Goal: Task Accomplishment & Management: Complete application form

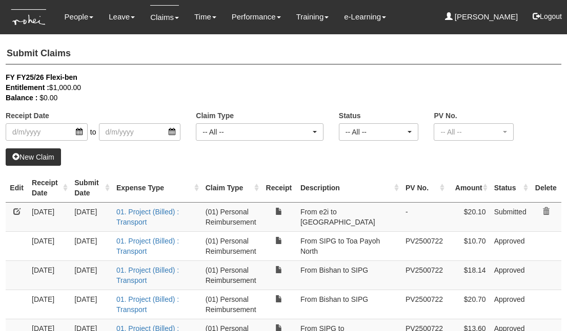
select select "50"
click at [41, 155] on link "New Claim" at bounding box center [33, 157] width 55 height 17
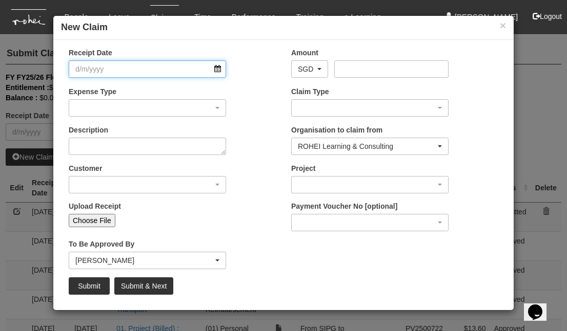
click at [165, 71] on input "Receipt Date" at bounding box center [147, 68] width 157 height 17
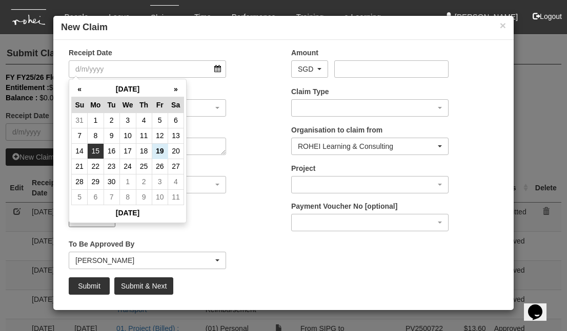
click at [98, 149] on td "15" at bounding box center [96, 150] width 16 height 15
type input "[DATE]"
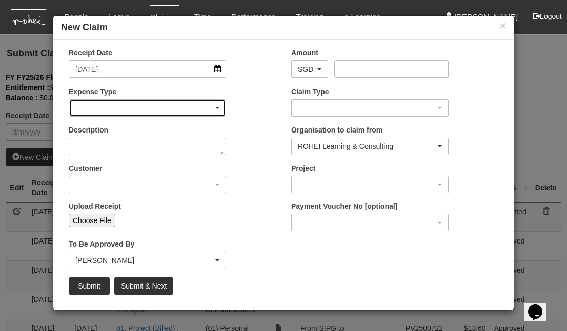
click at [186, 110] on div "button" at bounding box center [147, 108] width 156 height 16
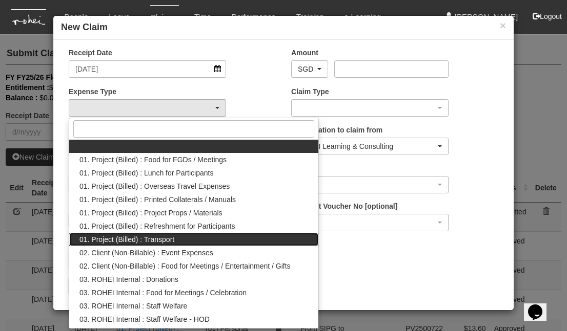
click at [195, 242] on link "01. Project (Billed) : Transport" at bounding box center [193, 239] width 249 height 13
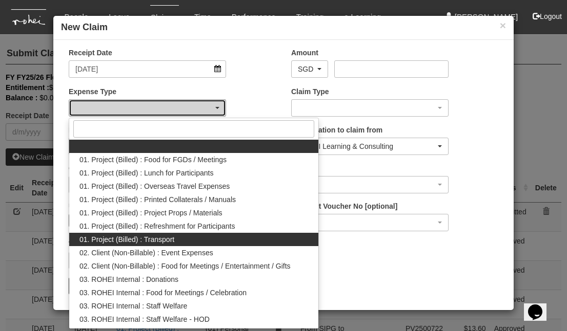
select select "135"
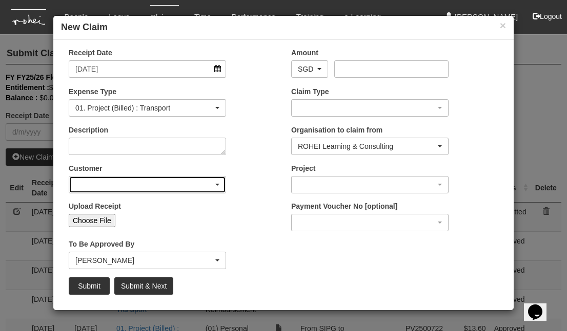
click at [216, 190] on div "button" at bounding box center [147, 185] width 156 height 16
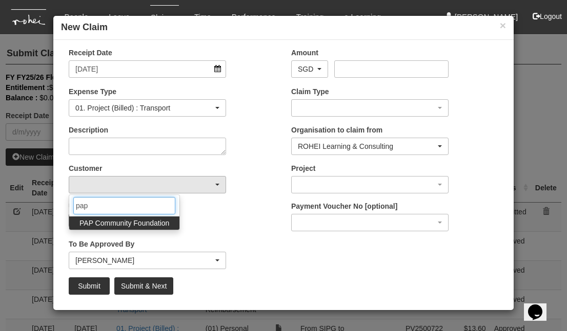
type input "pap"
click at [147, 220] on span "PAP Community Foundation" at bounding box center [124, 223] width 90 height 10
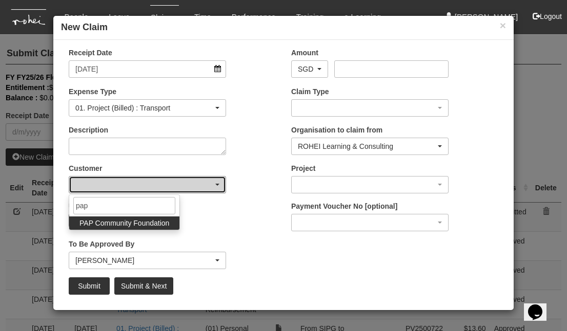
select select "608"
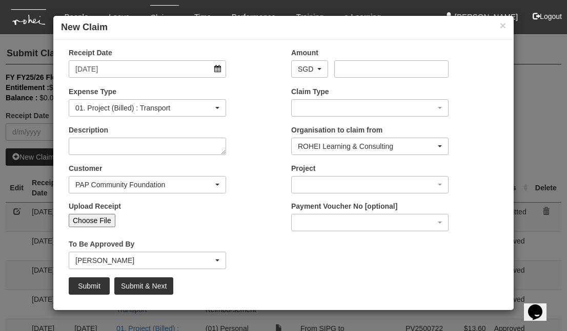
click at [102, 218] on input "Choose File" at bounding box center [92, 220] width 47 height 13
type input "C:\fakepath\6. [DATE] Bishan to e2i F2F Boleh LC PCF DA04 Admin SLL1 LC - 70 Pa…"
type input "Choose Another File"
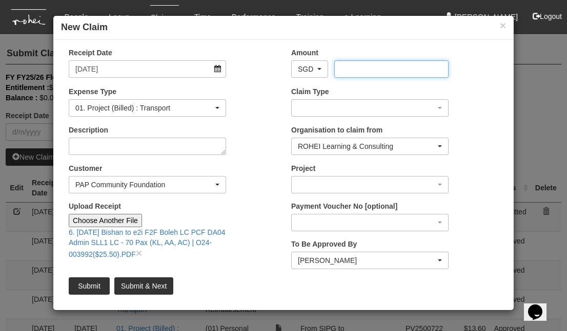
click at [353, 69] on input "Amount" at bounding box center [391, 68] width 114 height 17
type input "25.50"
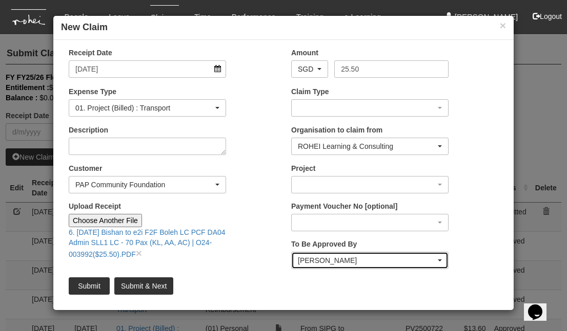
click at [322, 262] on div "[PERSON_NAME]" at bounding box center [367, 261] width 138 height 10
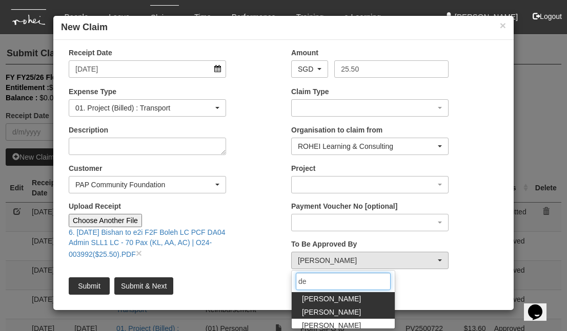
type input "de"
click at [328, 311] on span "[PERSON_NAME]" at bounding box center [331, 312] width 59 height 10
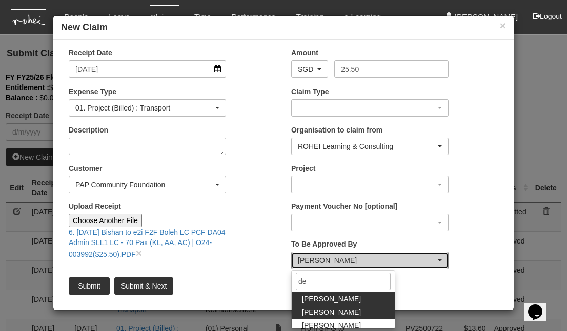
select select "f331697c-cbb2-464d-abb4-1ca8aa6cad1d"
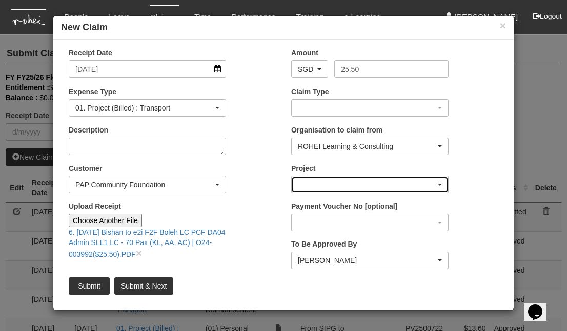
click at [361, 180] on div "button" at bounding box center [369, 185] width 156 height 16
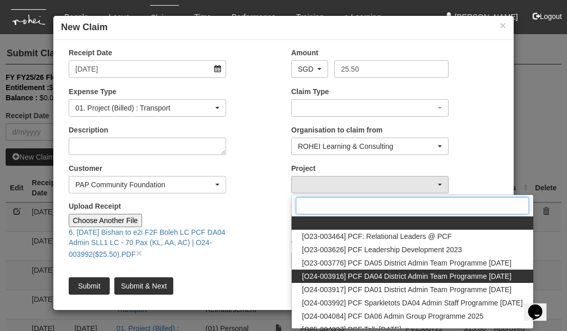
scroll to position [22, 0]
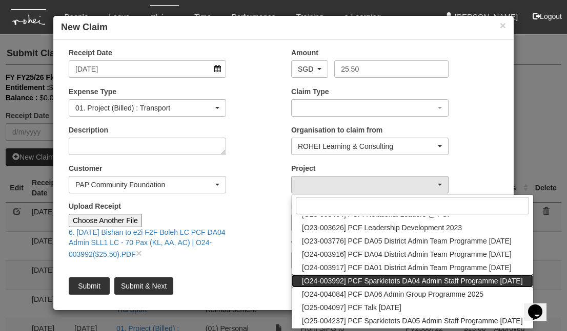
click at [427, 279] on span "[O24-003992] PCF Sparkletots DA04 Admin Staff Programme [DATE]" at bounding box center [412, 281] width 221 height 10
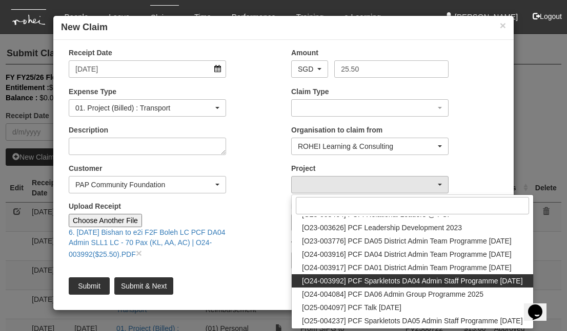
select select "2617"
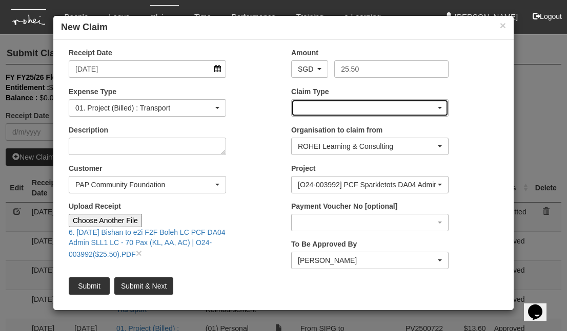
click at [352, 109] on div "button" at bounding box center [369, 108] width 156 height 16
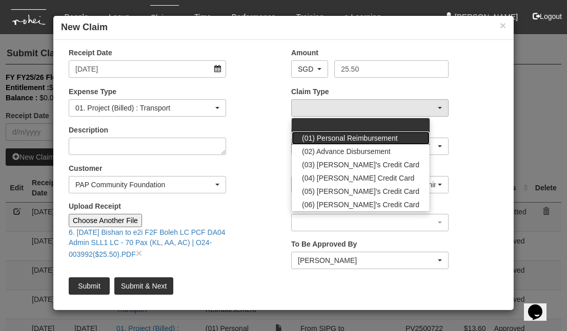
click at [350, 135] on span "(01) Personal Reimbursement" at bounding box center [350, 138] width 96 height 10
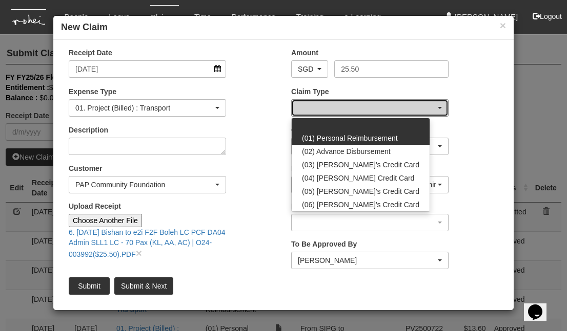
select select "14"
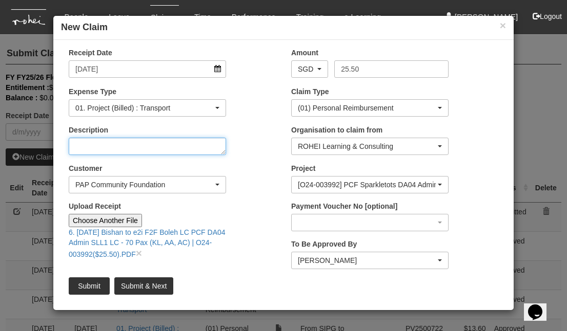
click at [178, 148] on textarea "Description" at bounding box center [147, 146] width 157 height 17
click at [74, 146] on textarea "Bishan to e2i" at bounding box center [147, 146] width 157 height 17
type textarea "from Bishan to e2i"
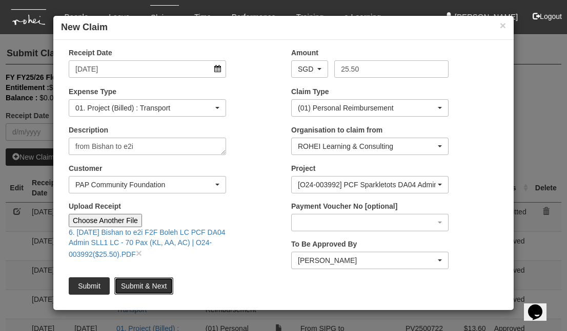
click at [141, 286] on input "Submit & Next" at bounding box center [143, 286] width 59 height 17
type input "Choose File"
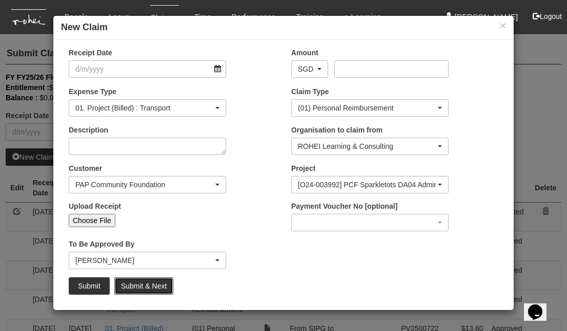
select select "50"
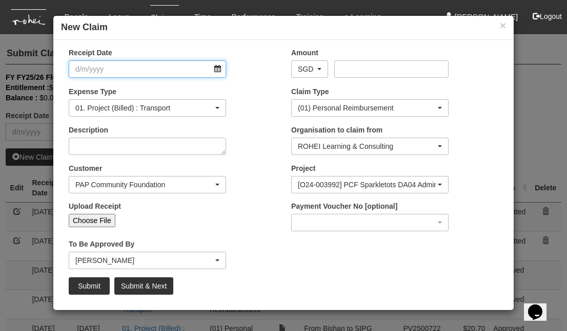
click at [215, 70] on input "Receipt Date" at bounding box center [147, 68] width 157 height 17
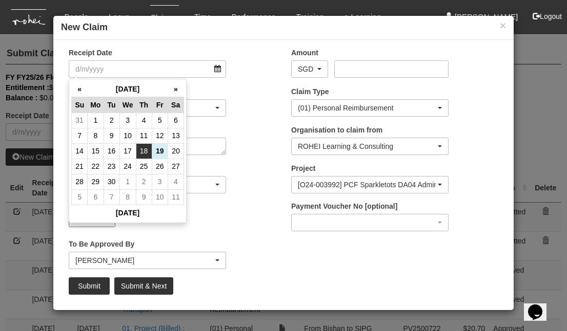
click at [147, 153] on td "18" at bounding box center [144, 150] width 16 height 15
type input "[DATE]"
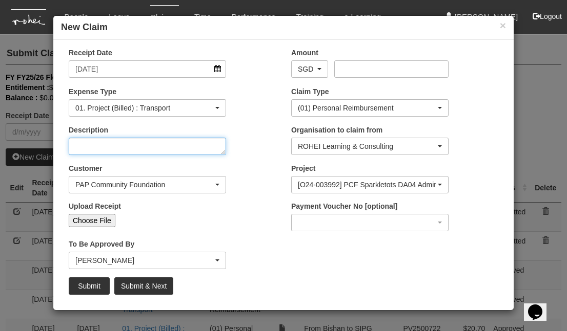
click at [189, 150] on textarea "Description" at bounding box center [147, 146] width 157 height 17
type textarea "From e2i to SIPG"
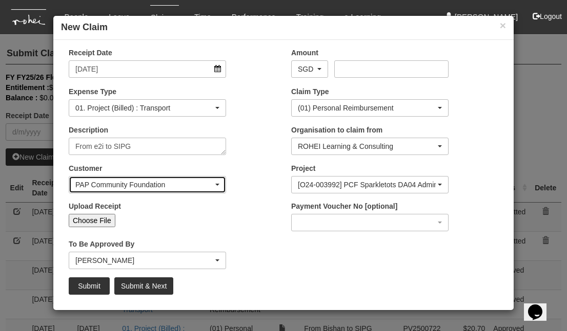
click at [202, 183] on div "PAP Community Foundation" at bounding box center [144, 185] width 138 height 10
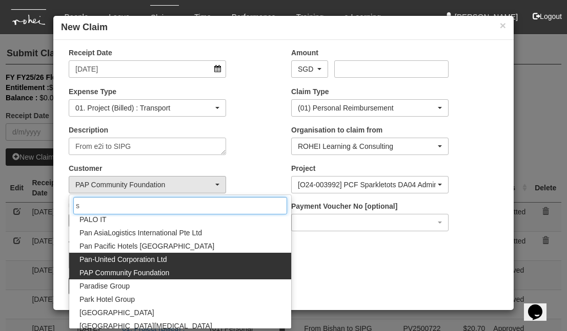
scroll to position [0, 0]
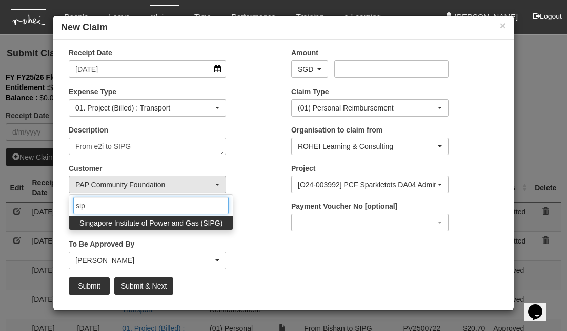
type input "sip"
click at [206, 223] on span "Singapore Institute of Power and Gas (SIPG)" at bounding box center [150, 223] width 143 height 10
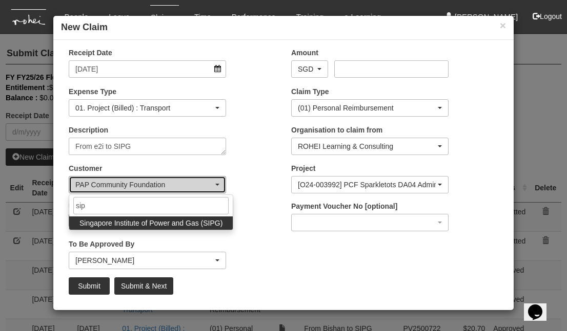
select select "483"
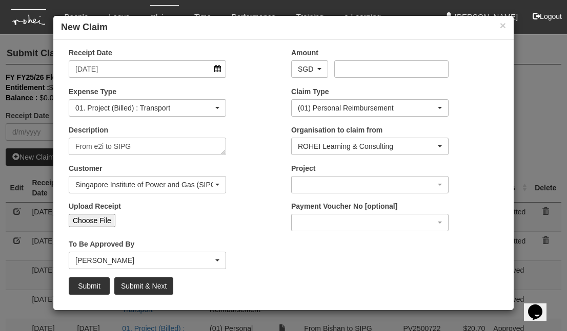
click at [101, 219] on input "Choose File" at bounding box center [92, 220] width 47 height 13
type input "C:\fakepath\7. [DATE] e2i to SIPG F2F EXT SIPG EMP Group Coaching 2 - Group 3 (…"
type input "Choose Another File"
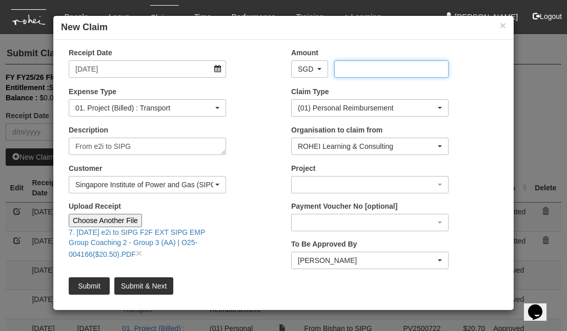
click at [356, 70] on input "Amount" at bounding box center [391, 68] width 114 height 17
type input "20.50"
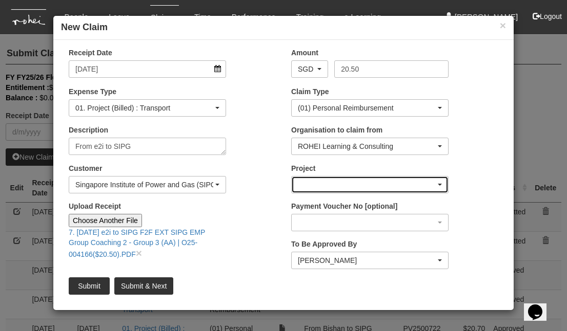
click at [353, 181] on div "button" at bounding box center [369, 185] width 156 height 16
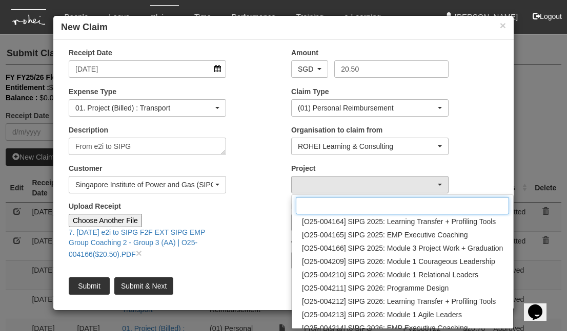
scroll to position [176, 0]
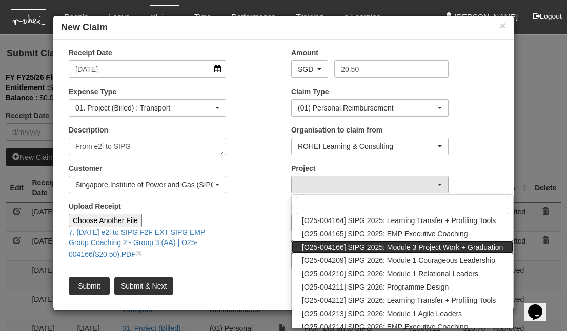
click at [440, 247] on span "[O25-004166] SIPG 2025: Module 3 Project Work + Graduation" at bounding box center [402, 247] width 201 height 10
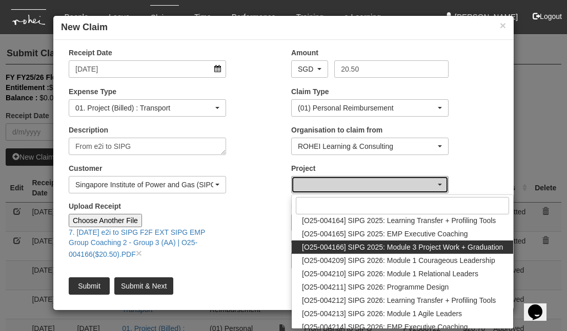
select select "2788"
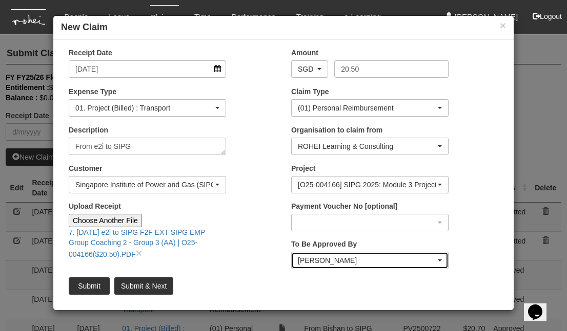
click at [365, 260] on div "[PERSON_NAME]" at bounding box center [367, 261] width 138 height 10
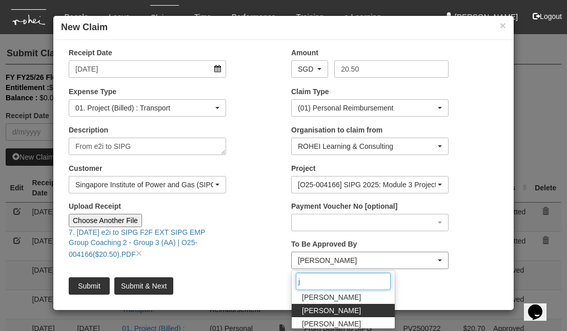
scroll to position [0, 0]
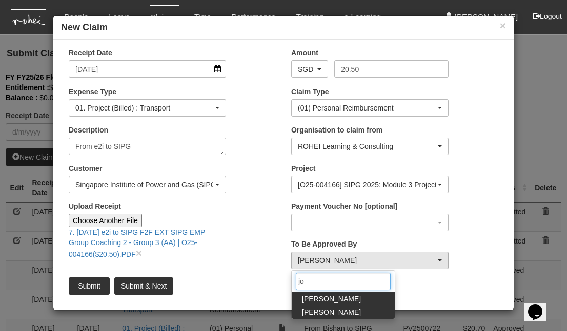
type input "jo"
click at [330, 315] on span "[PERSON_NAME]" at bounding box center [331, 312] width 59 height 10
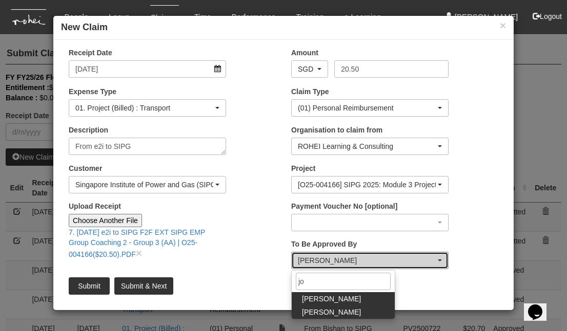
select select "34494e3c-fa1c-4f5c-8164-1b5a8a5feac6"
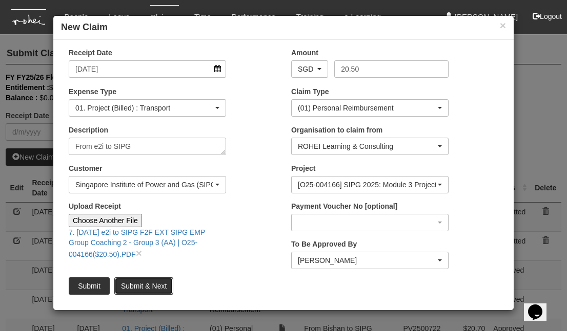
click at [163, 283] on input "Submit & Next" at bounding box center [143, 286] width 59 height 17
type input "Choose File"
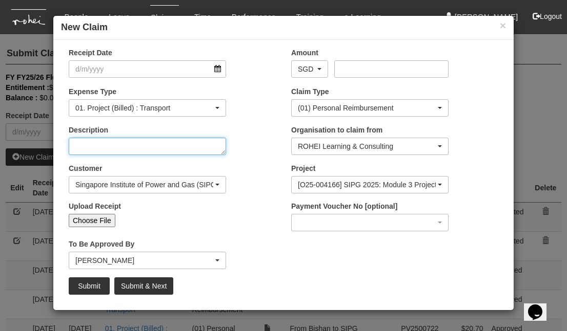
click at [116, 149] on textarea "Description" at bounding box center [147, 146] width 157 height 17
type textarea "From SI"
select select "50"
type textarea "From SIPG to Nex"
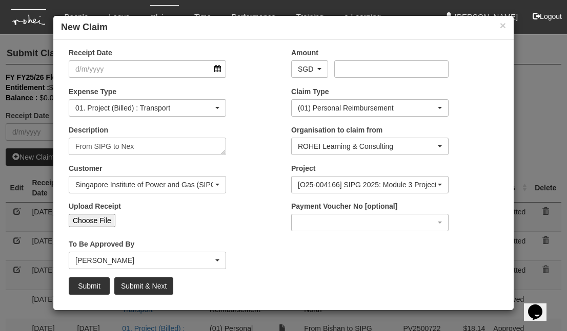
click at [104, 221] on input "Choose File" at bounding box center [92, 220] width 47 height 13
type input "C:\fakepath\8. [DATE] SIPG to Nex F2F EXT SIPG EMP Group Coaching 2 - Group 3 (…"
type input "Choose Another File"
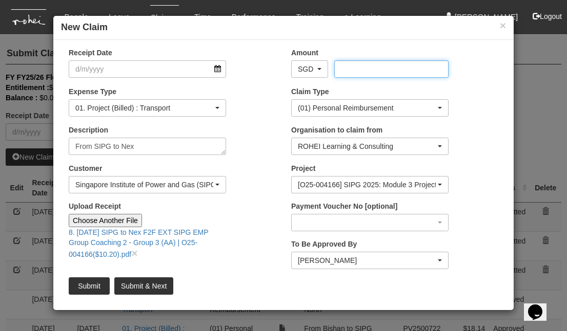
click at [349, 71] on input "Amount" at bounding box center [391, 68] width 114 height 17
type input "10.20"
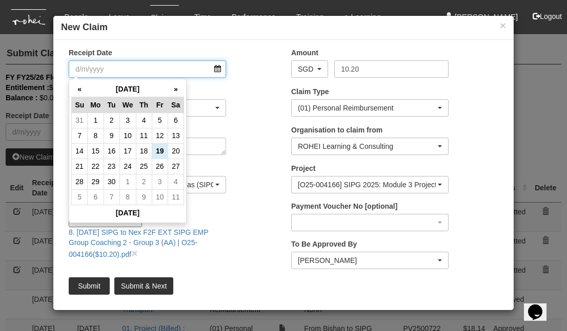
click at [221, 70] on input "Receipt Date" at bounding box center [147, 68] width 157 height 17
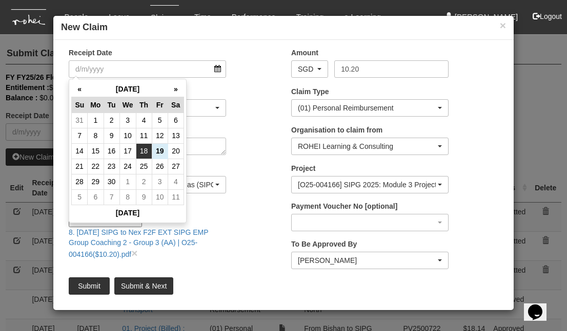
click at [143, 150] on td "18" at bounding box center [144, 150] width 16 height 15
type input "[DATE]"
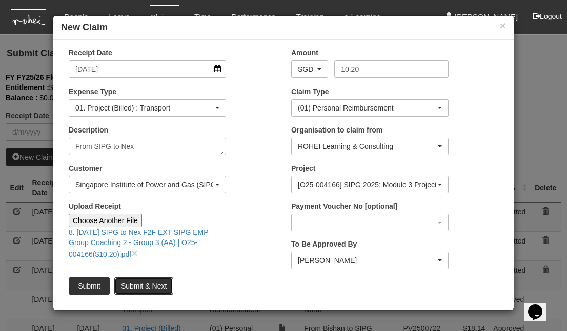
click at [141, 284] on input "Submit & Next" at bounding box center [143, 286] width 59 height 17
type input "Choose File"
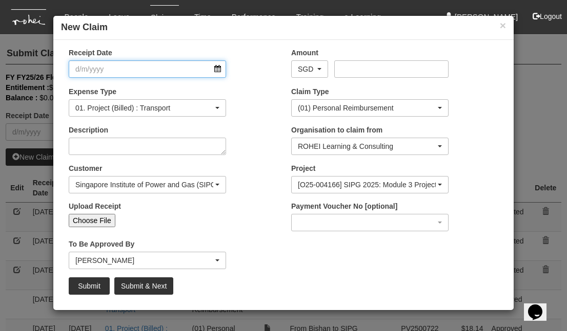
click at [218, 69] on input "Receipt Date" at bounding box center [147, 68] width 157 height 17
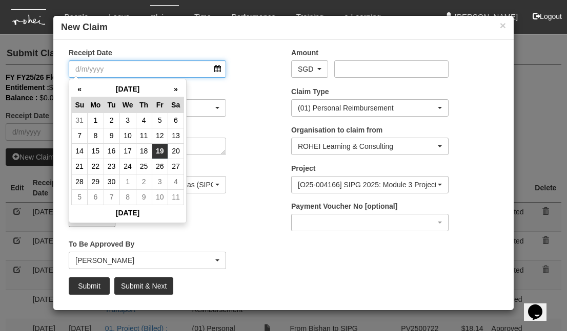
select select "50"
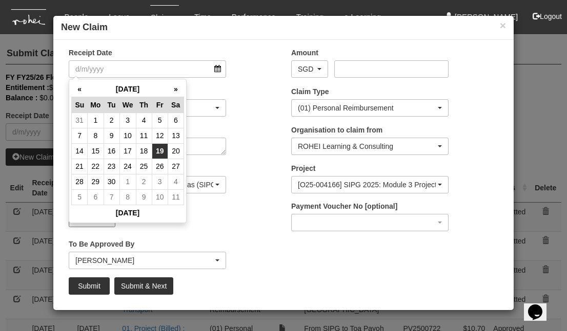
click at [162, 153] on td "19" at bounding box center [160, 150] width 16 height 15
type input "[DATE]"
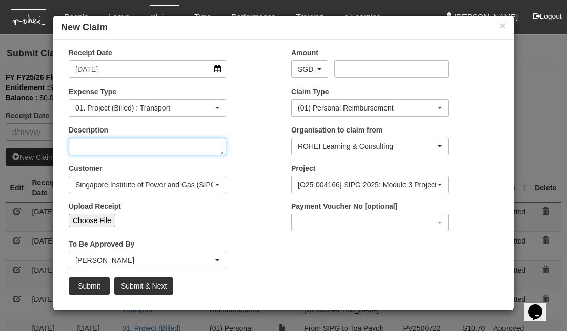
click at [154, 147] on textarea "Description" at bounding box center [147, 146] width 157 height 17
type textarea "From Bishan to SIPG"
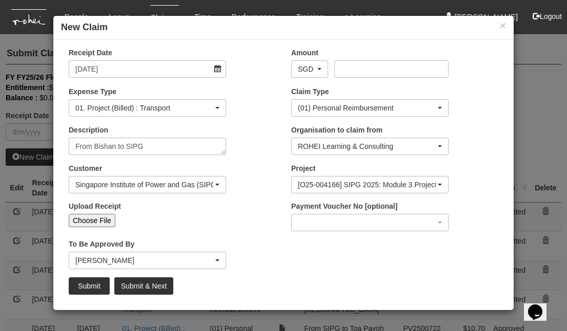
click at [91, 219] on input "Choose File" at bounding box center [92, 220] width 47 height 13
type input "C:\fakepath\9. [DATE] Bishan to SIPG F2F EXT SIPG EMP Group Coaching 2 - Group …"
type input "Choose Another File"
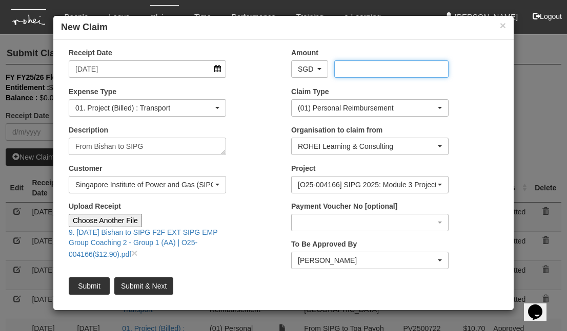
click at [388, 67] on input "Amount" at bounding box center [391, 68] width 114 height 17
type input "12.90"
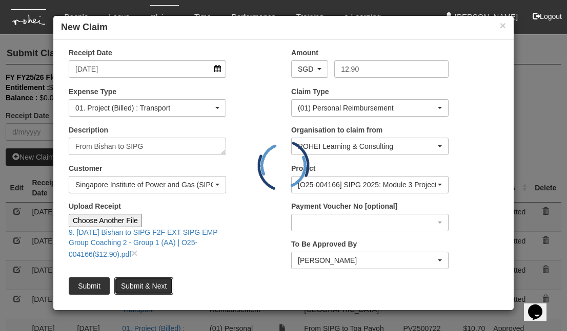
click at [137, 284] on input "Submit & Next" at bounding box center [143, 286] width 59 height 17
type input "Choose File"
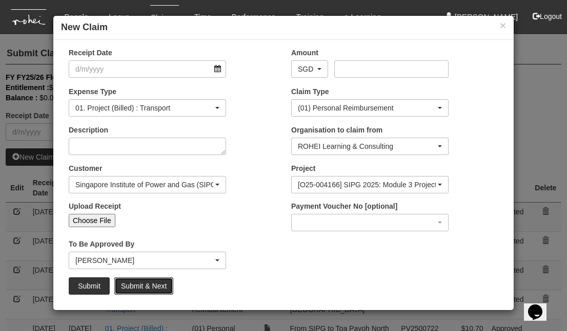
select select "50"
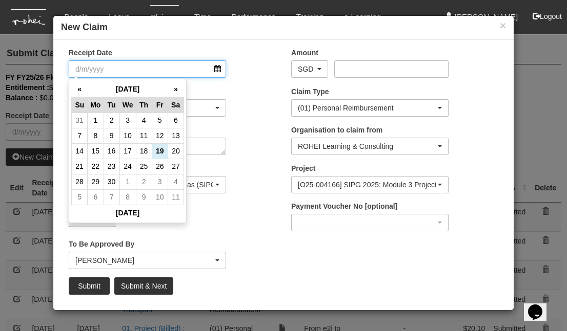
click at [220, 70] on input "Receipt Date" at bounding box center [147, 68] width 157 height 17
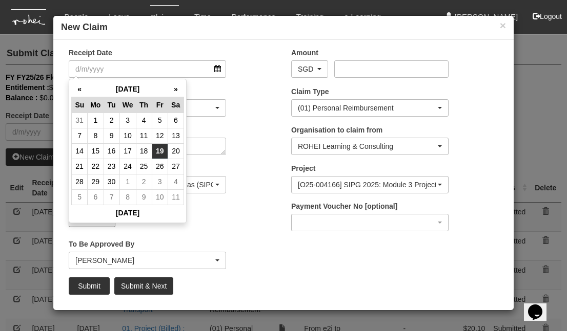
click at [163, 154] on td "19" at bounding box center [160, 150] width 16 height 15
type input "[DATE]"
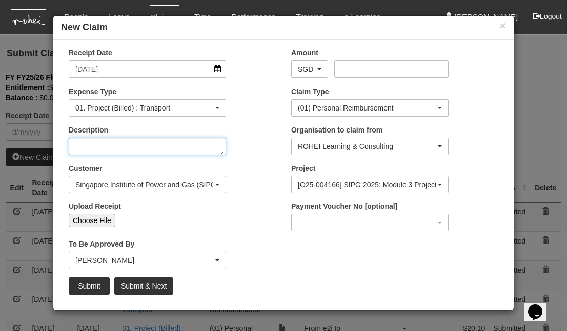
click at [161, 148] on textarea "Description" at bounding box center [147, 146] width 157 height 17
type textarea "from SIPG to Toa Payoh North"
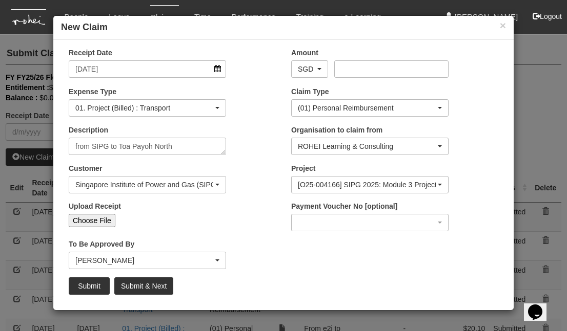
click at [99, 221] on input "Choose File" at bounding box center [92, 220] width 47 height 13
type input "C:\fakepath\10. [DATE] SIPG to Toa Paypoh North F2F EXT SIPG EMP Group Coaching…"
type input "Choose Another File"
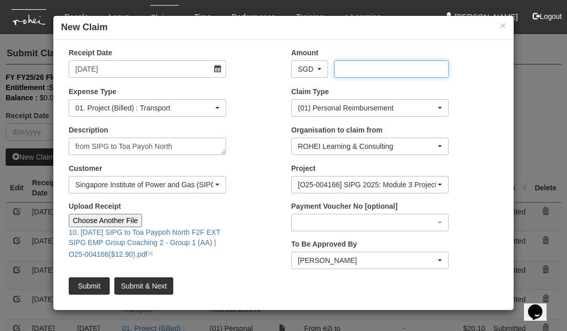
click at [352, 70] on input "Amount" at bounding box center [391, 68] width 114 height 17
type input "12.90"
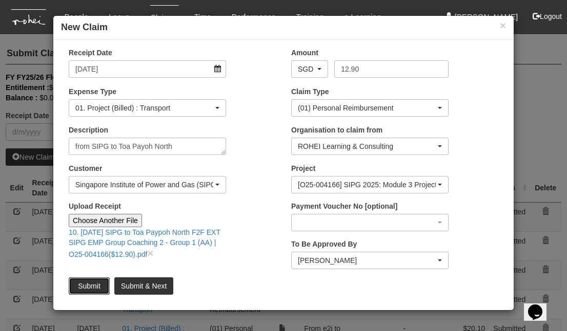
click at [92, 282] on input "Submit" at bounding box center [89, 286] width 41 height 17
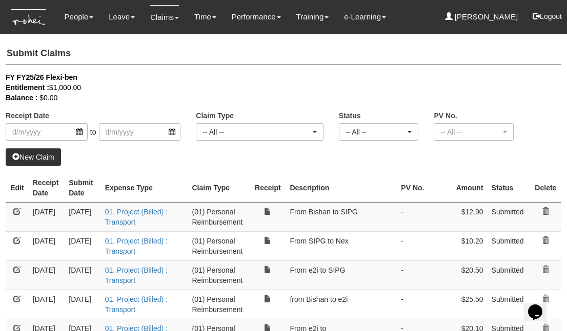
select select "50"
